Goal: Task Accomplishment & Management: Use online tool/utility

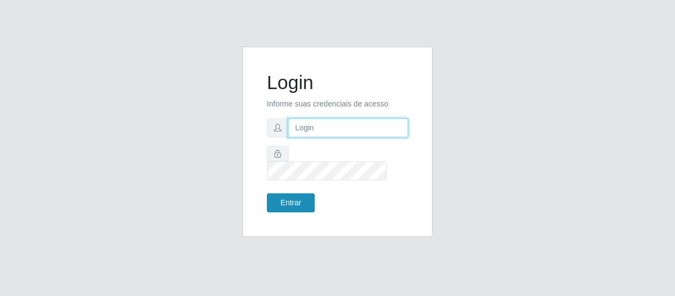
type input "[EMAIL_ADDRESS][DOMAIN_NAME]"
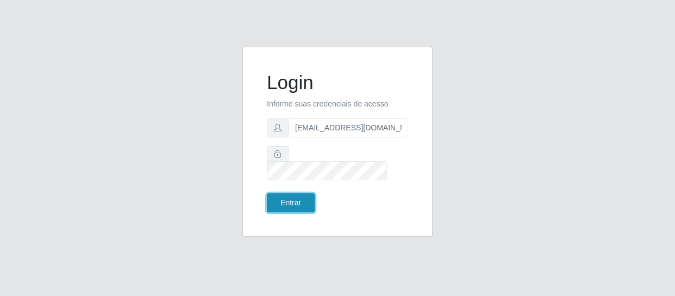
click at [303, 193] on button "Entrar" at bounding box center [291, 202] width 48 height 19
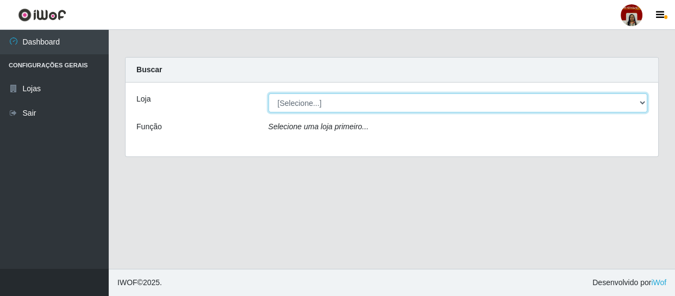
click at [289, 103] on select "[Selecione...] Mar Vermelho - Loja 04" at bounding box center [457, 102] width 379 height 19
select select "251"
click at [268, 93] on select "[Selecione...] Mar Vermelho - Loja 04" at bounding box center [457, 102] width 379 height 19
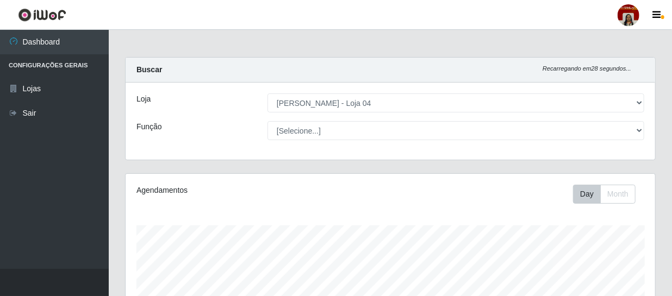
scroll to position [225, 529]
select select "22"
click at [267, 121] on select "[Selecione...] ASG ASG + ASG ++ Auxiliar de Depósito Auxiliar de Depósito + Aux…" at bounding box center [455, 130] width 377 height 19
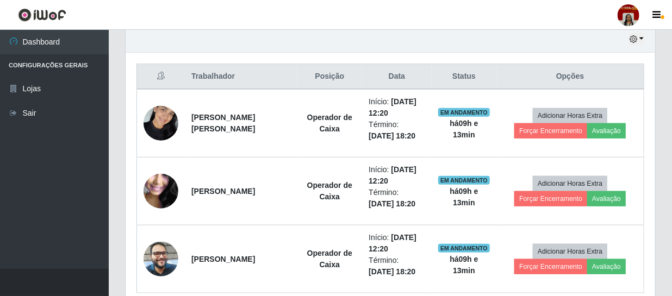
scroll to position [387, 0]
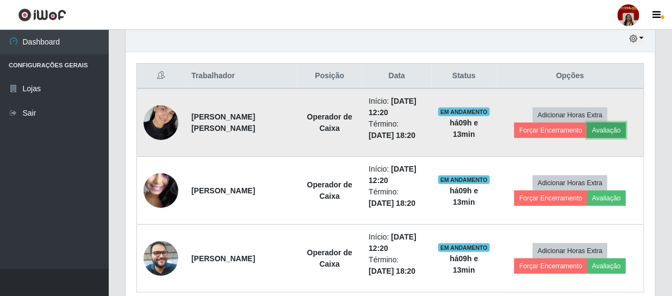
click at [597, 128] on button "Avaliação" at bounding box center [606, 130] width 39 height 15
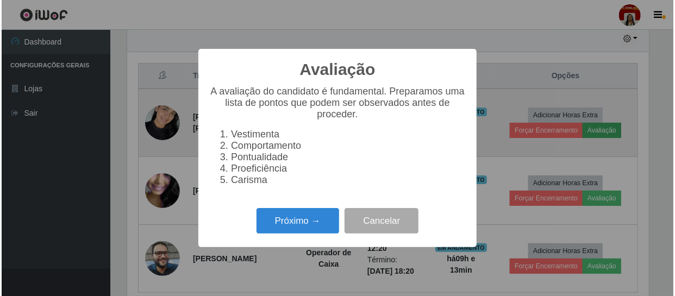
scroll to position [225, 524]
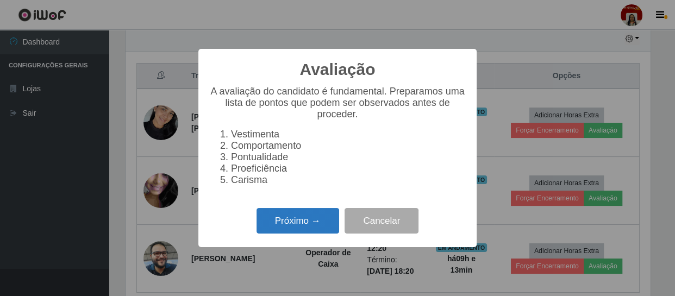
click at [330, 223] on button "Próximo →" at bounding box center [297, 221] width 83 height 26
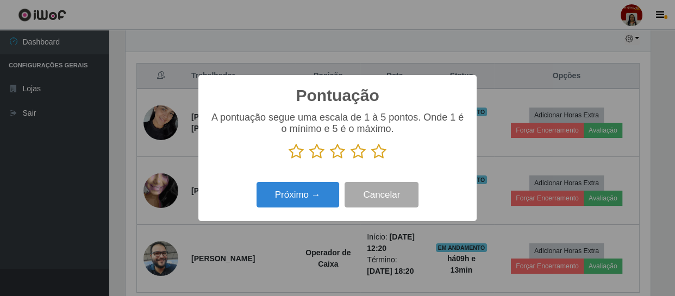
click at [379, 153] on icon at bounding box center [378, 151] width 15 height 16
click at [371, 160] on input "radio" at bounding box center [371, 160] width 0 height 0
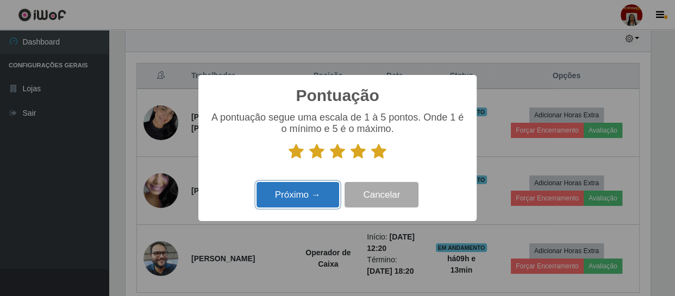
click at [301, 196] on button "Próximo →" at bounding box center [297, 195] width 83 height 26
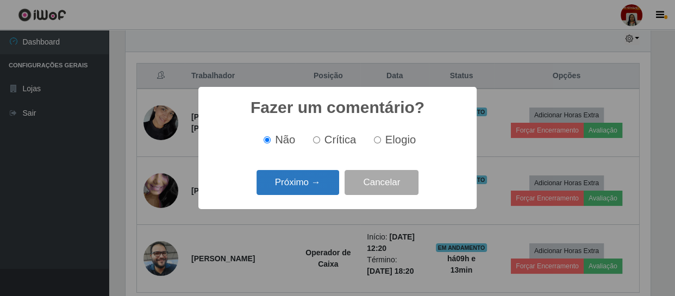
click at [302, 187] on button "Próximo →" at bounding box center [297, 183] width 83 height 26
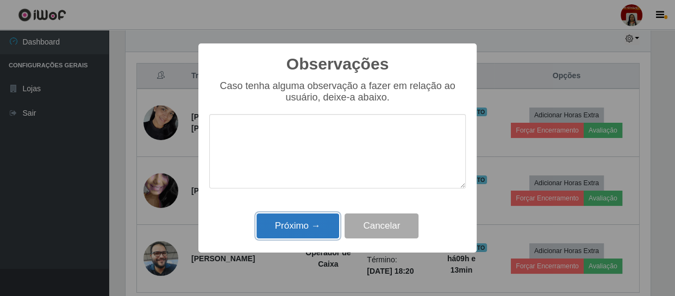
click at [305, 225] on button "Próximo →" at bounding box center [297, 227] width 83 height 26
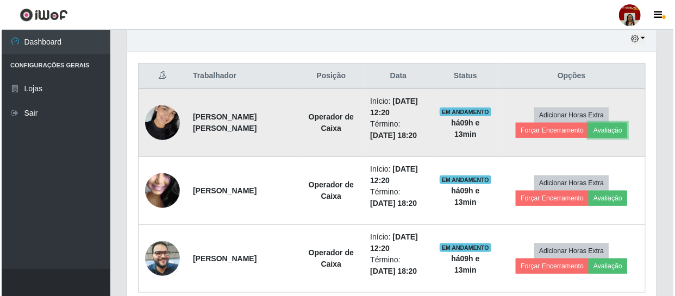
scroll to position [225, 529]
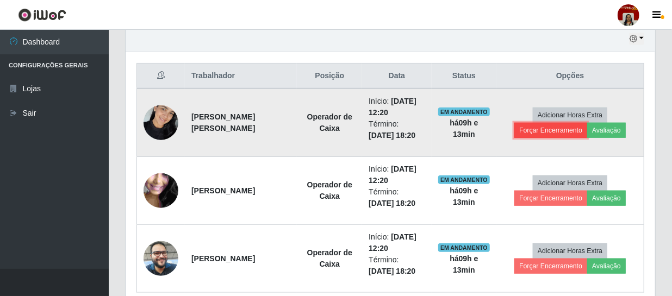
click at [526, 130] on button "Forçar Encerramento" at bounding box center [550, 130] width 73 height 15
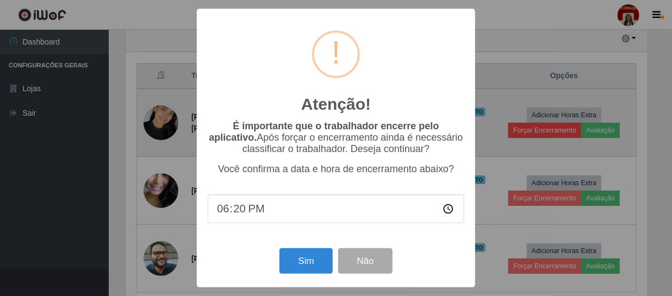
scroll to position [225, 524]
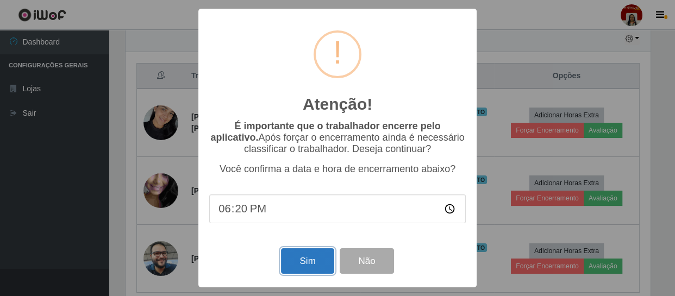
click at [313, 260] on button "Sim" at bounding box center [307, 261] width 53 height 26
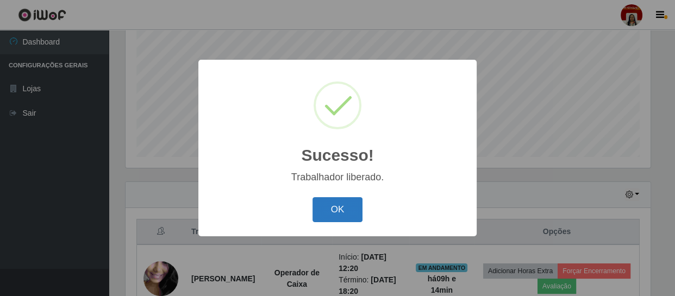
click at [342, 212] on button "OK" at bounding box center [337, 210] width 51 height 26
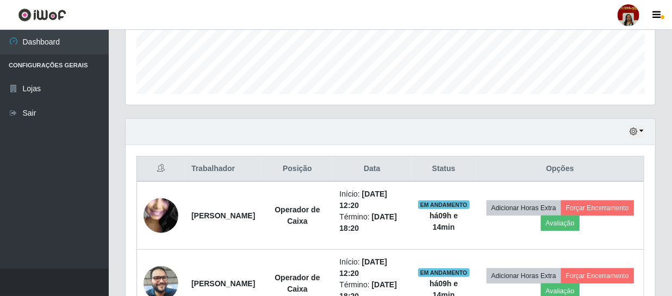
scroll to position [367, 0]
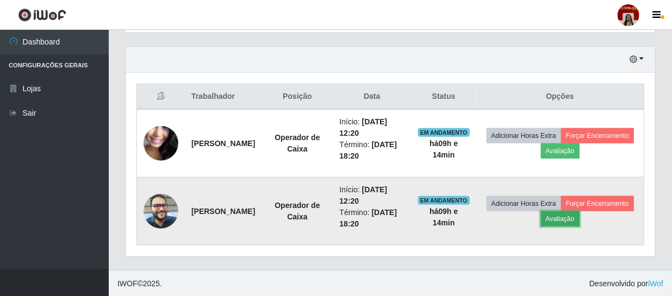
click at [579, 217] on button "Avaliação" at bounding box center [560, 218] width 39 height 15
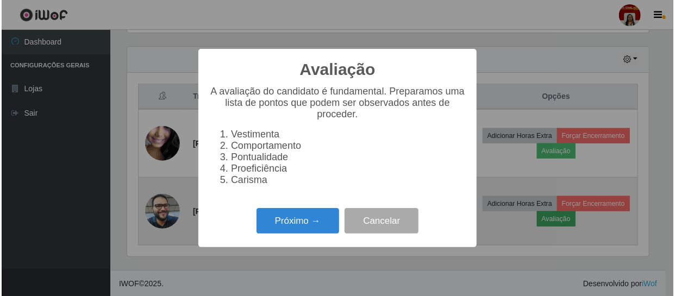
scroll to position [225, 524]
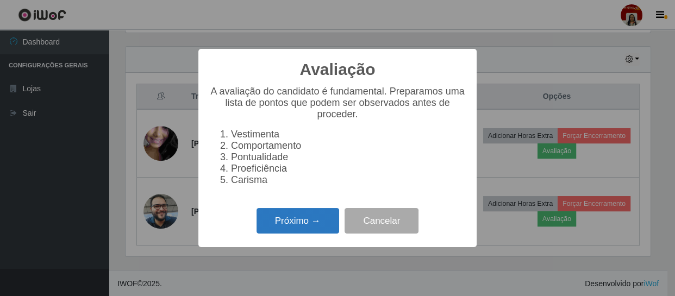
click at [312, 225] on button "Próximo →" at bounding box center [297, 221] width 83 height 26
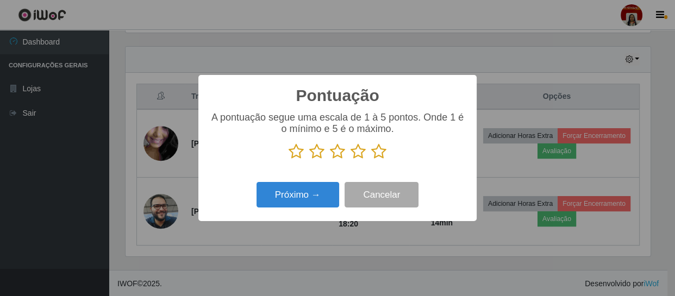
scroll to position [543085, 542785]
click at [377, 149] on icon at bounding box center [378, 151] width 15 height 16
click at [371, 160] on input "radio" at bounding box center [371, 160] width 0 height 0
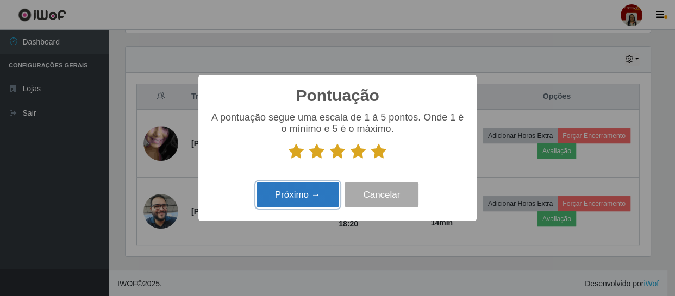
click at [309, 193] on button "Próximo →" at bounding box center [297, 195] width 83 height 26
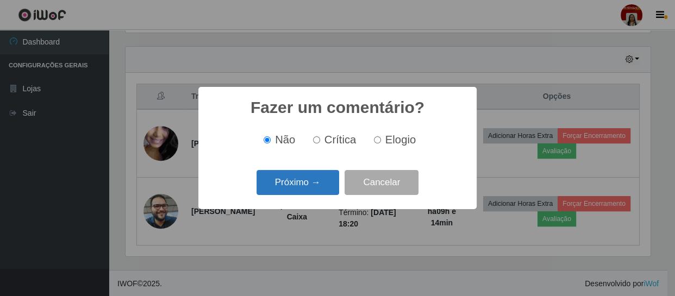
click at [315, 178] on button "Próximo →" at bounding box center [297, 183] width 83 height 26
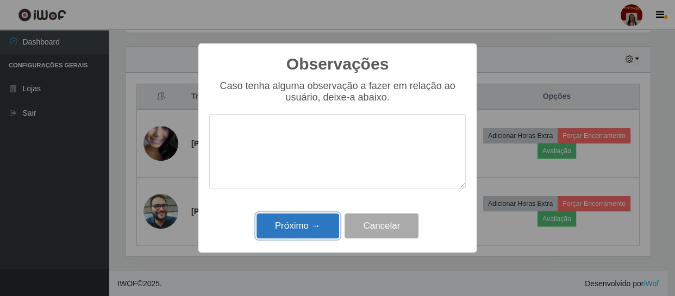
click at [305, 229] on button "Próximo →" at bounding box center [297, 227] width 83 height 26
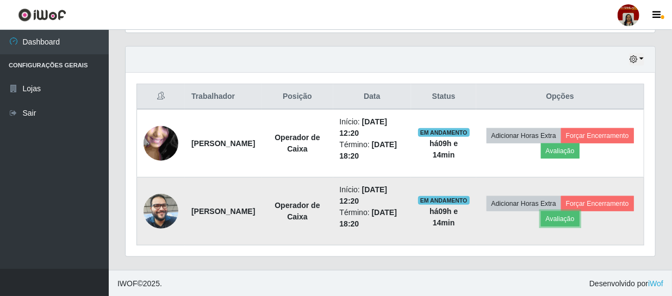
scroll to position [225, 529]
click at [561, 211] on button "Forçar Encerramento" at bounding box center [597, 203] width 73 height 15
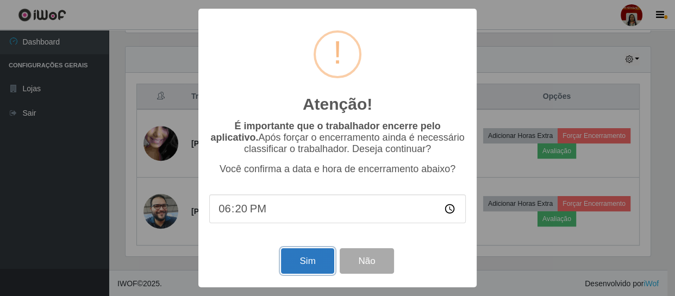
click at [320, 267] on button "Sim" at bounding box center [307, 261] width 53 height 26
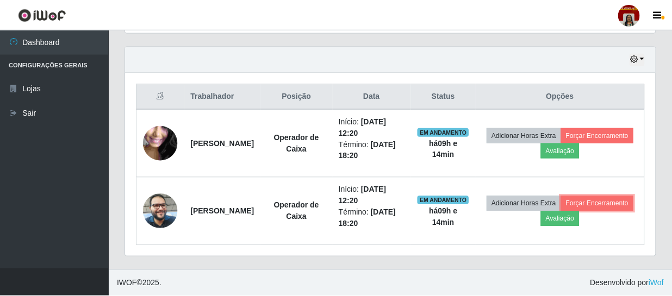
scroll to position [0, 0]
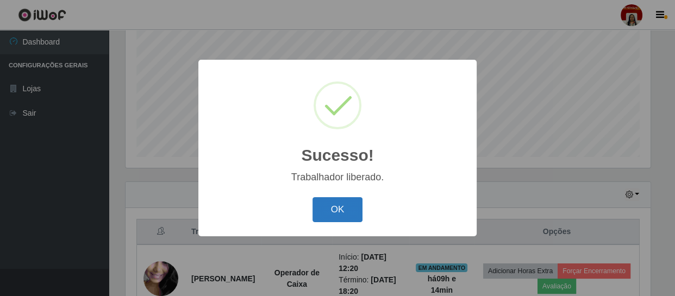
click at [353, 211] on button "OK" at bounding box center [337, 210] width 51 height 26
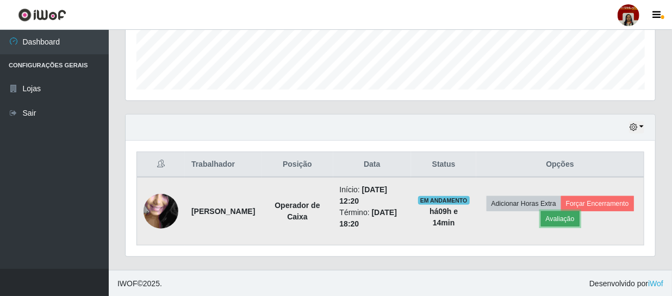
click at [579, 216] on button "Avaliação" at bounding box center [560, 218] width 39 height 15
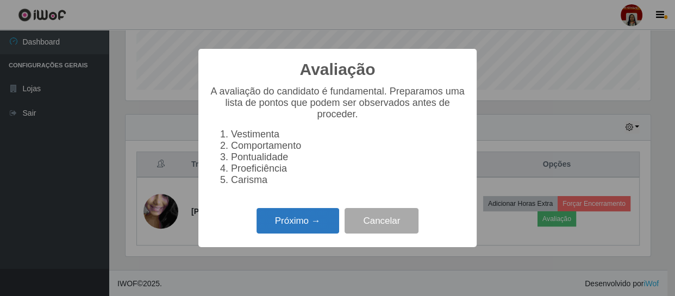
click at [335, 231] on button "Próximo →" at bounding box center [297, 221] width 83 height 26
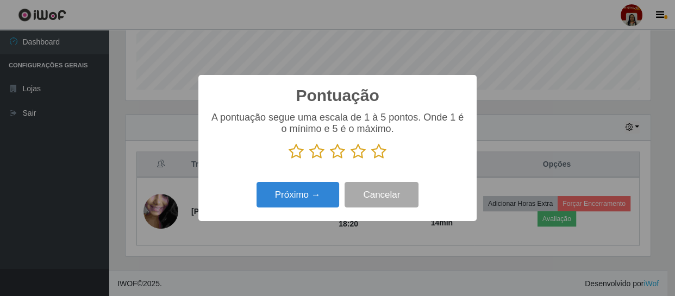
click at [375, 155] on icon at bounding box center [378, 151] width 15 height 16
click at [371, 160] on input "radio" at bounding box center [371, 160] width 0 height 0
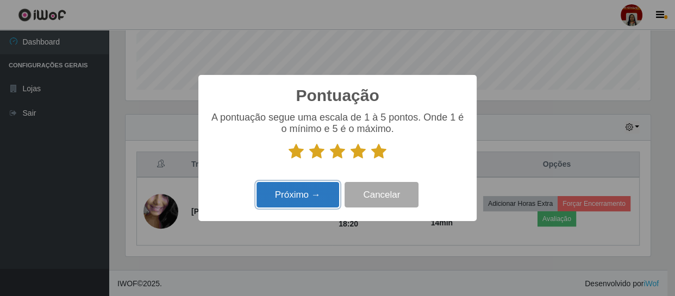
click at [327, 202] on button "Próximo →" at bounding box center [297, 195] width 83 height 26
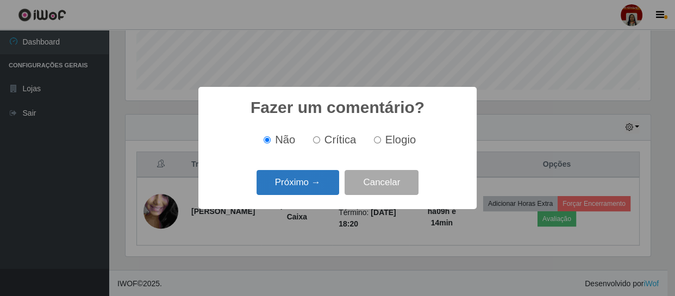
click at [327, 186] on button "Próximo →" at bounding box center [297, 183] width 83 height 26
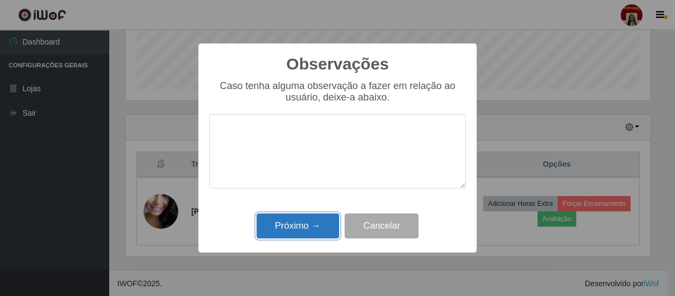
click at [332, 231] on button "Próximo →" at bounding box center [297, 227] width 83 height 26
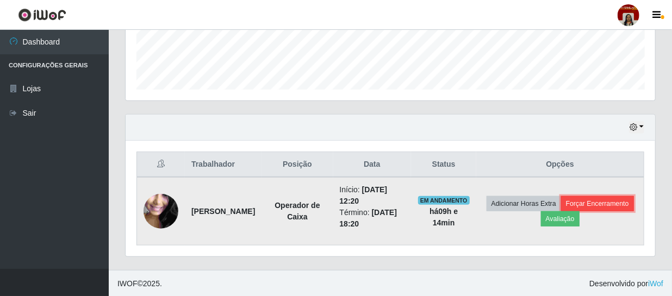
click at [561, 211] on button "Forçar Encerramento" at bounding box center [597, 203] width 73 height 15
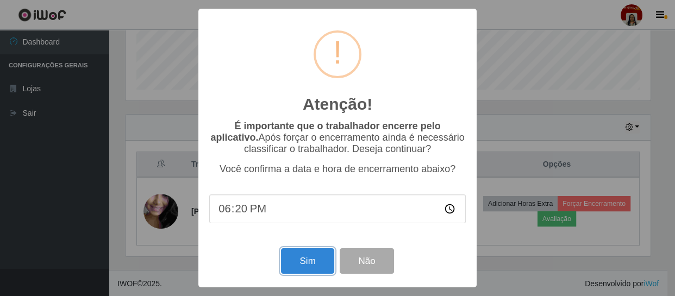
click at [321, 255] on button "Sim" at bounding box center [307, 261] width 53 height 26
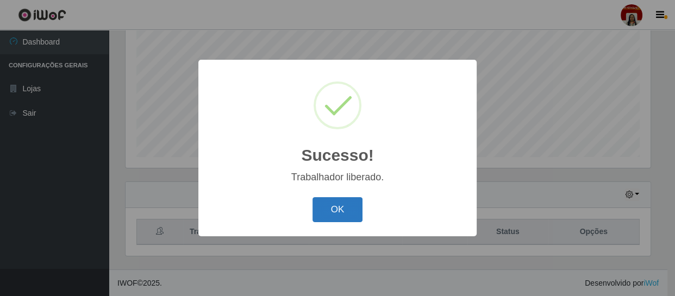
click at [350, 211] on button "OK" at bounding box center [337, 210] width 51 height 26
